Goal: Task Accomplishment & Management: Manage account settings

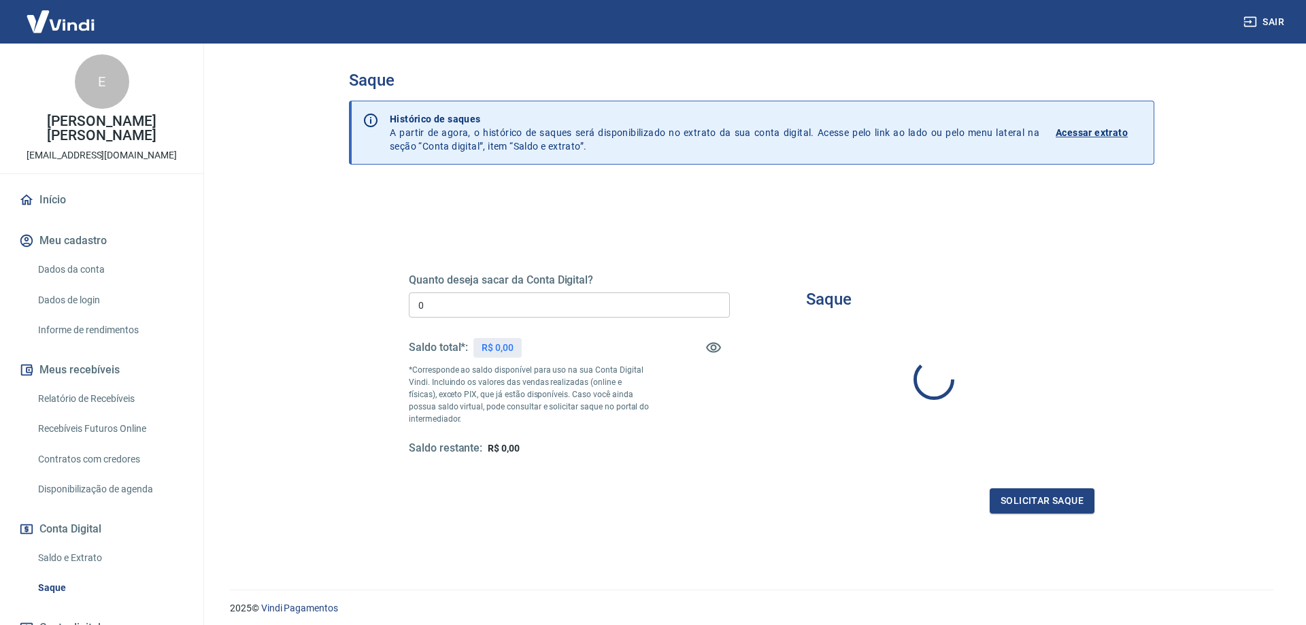
type input "R$ 0,00"
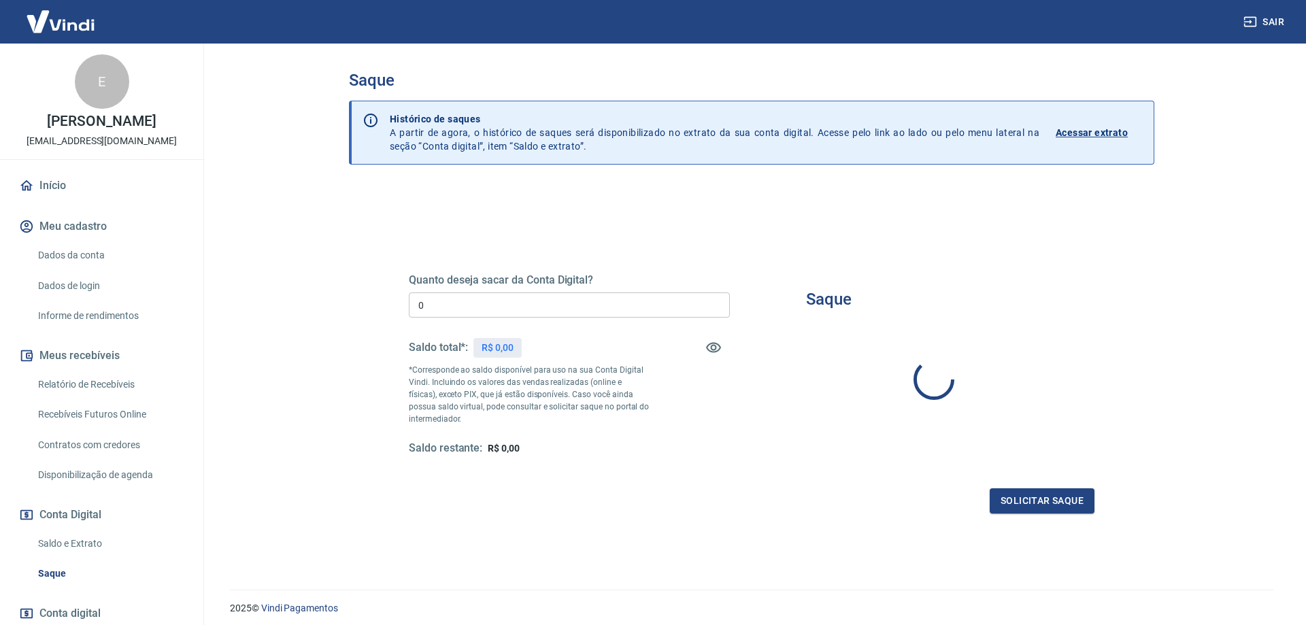
type input "R$ 0,00"
